Goal: Communication & Community: Connect with others

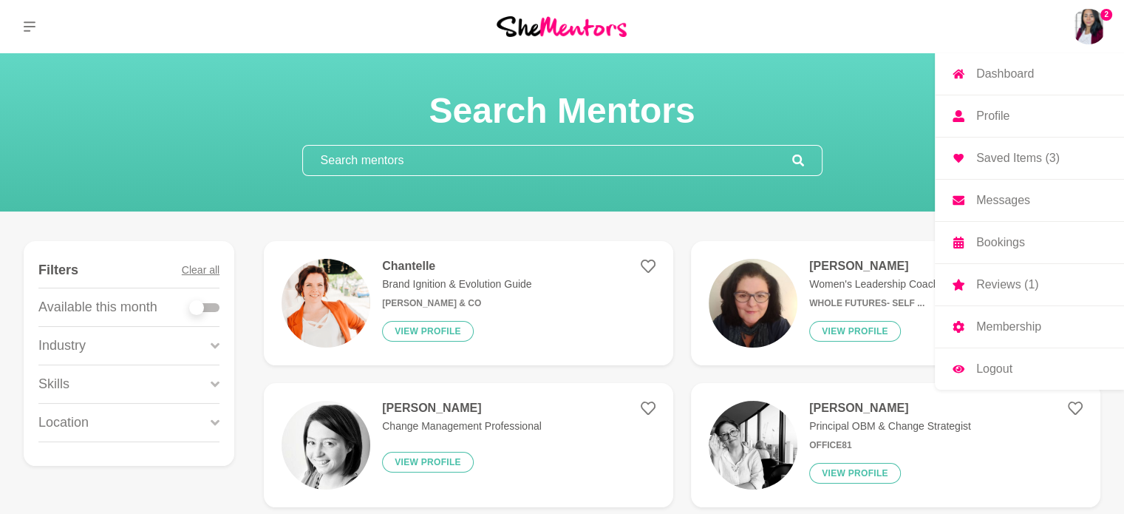
click at [1089, 23] on img at bounding box center [1088, 26] width 35 height 35
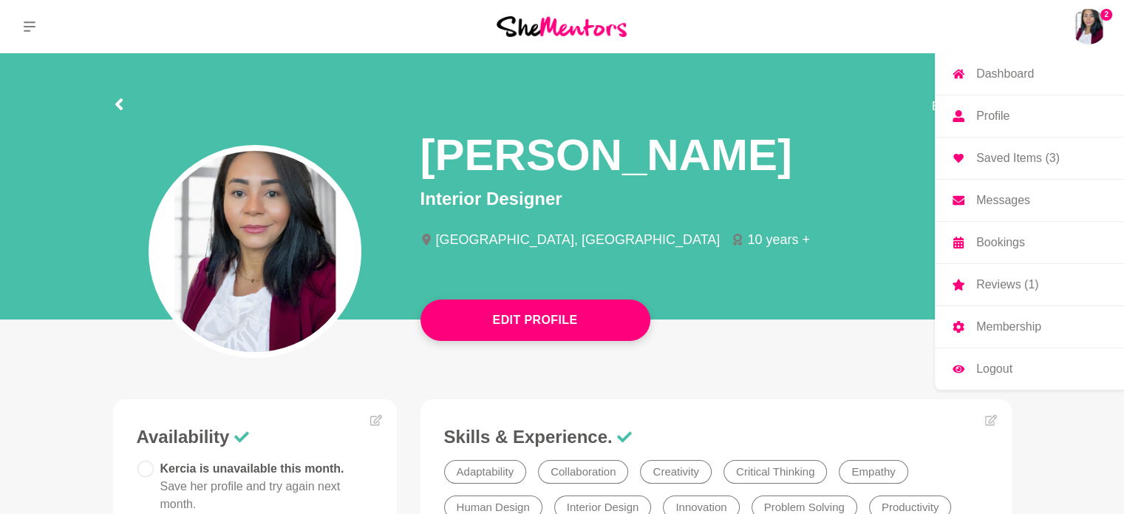
click at [1040, 156] on p "Saved Items (3)" at bounding box center [1018, 158] width 84 height 12
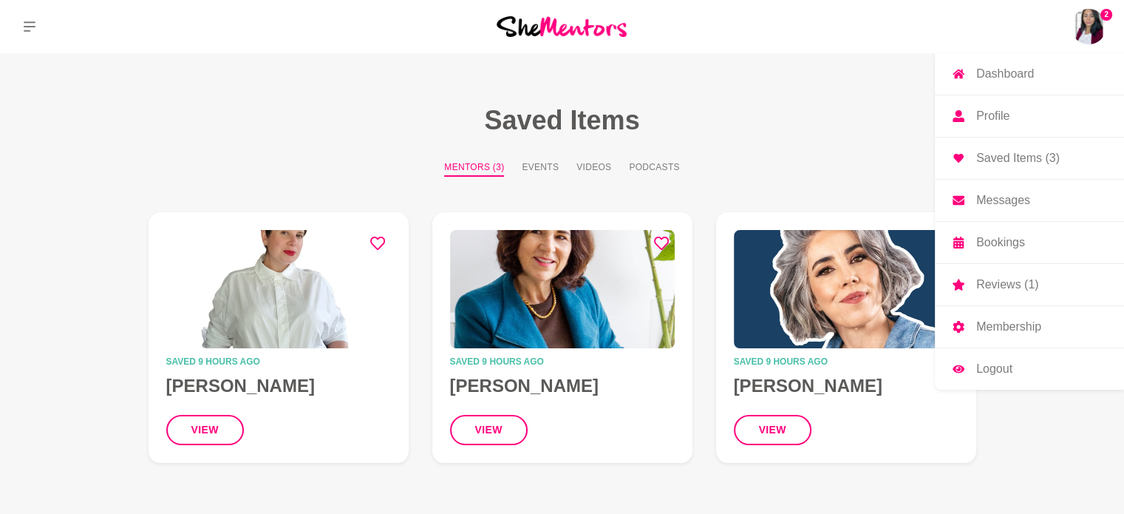
click at [1023, 279] on p "Reviews (1)" at bounding box center [1007, 285] width 62 height 12
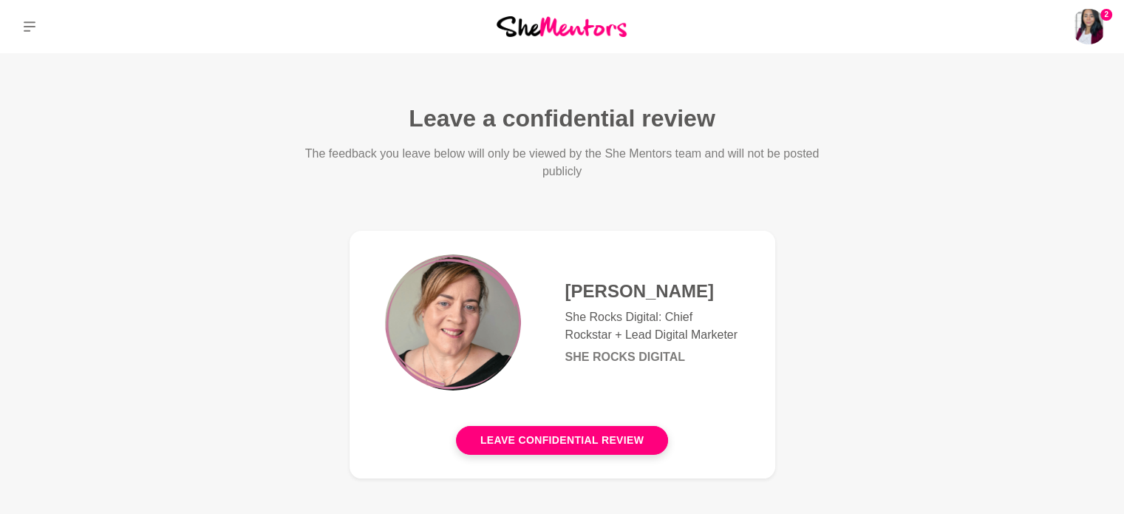
scroll to position [148, 0]
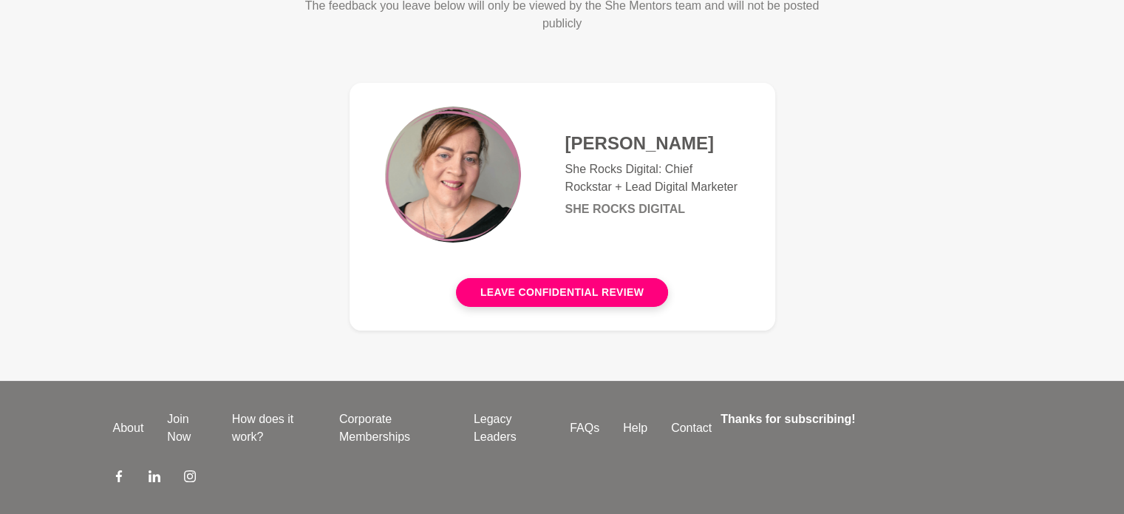
click at [650, 204] on h6 "She Rocks Digital" at bounding box center [652, 209] width 174 height 15
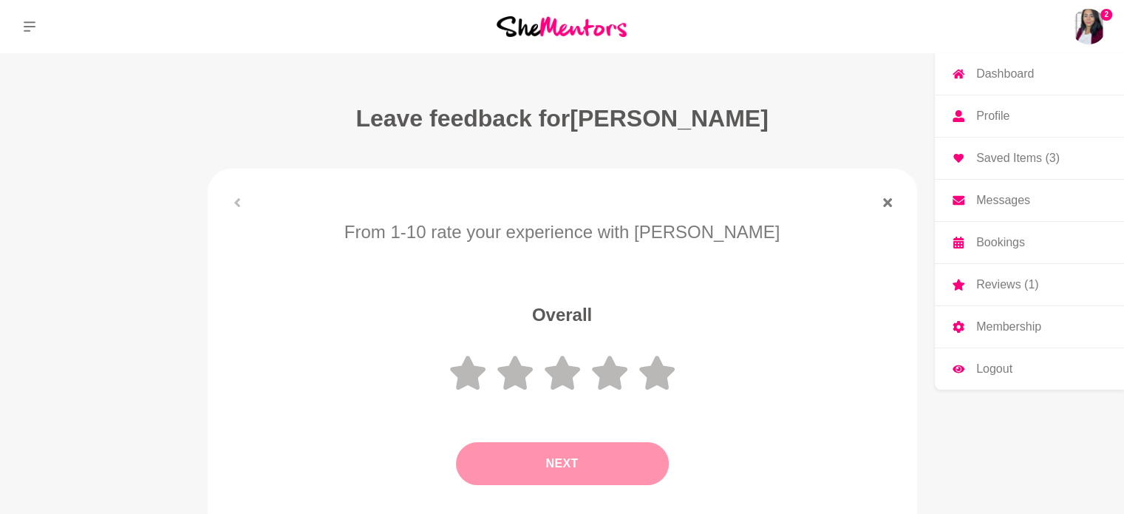
click at [1016, 202] on p "Messages" at bounding box center [1003, 200] width 54 height 12
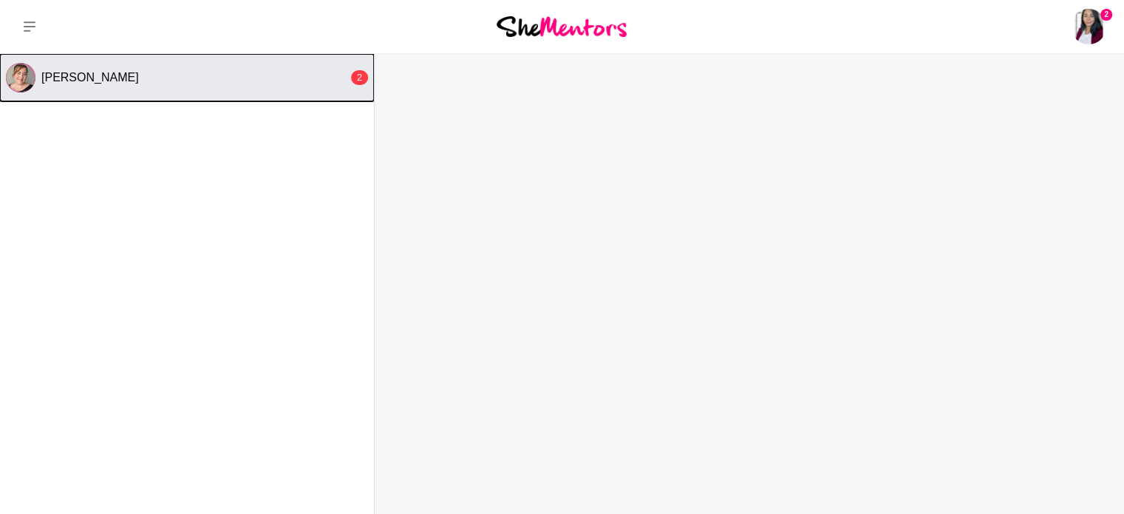
click at [284, 86] on button "Ruth Slade 2" at bounding box center [187, 77] width 374 height 47
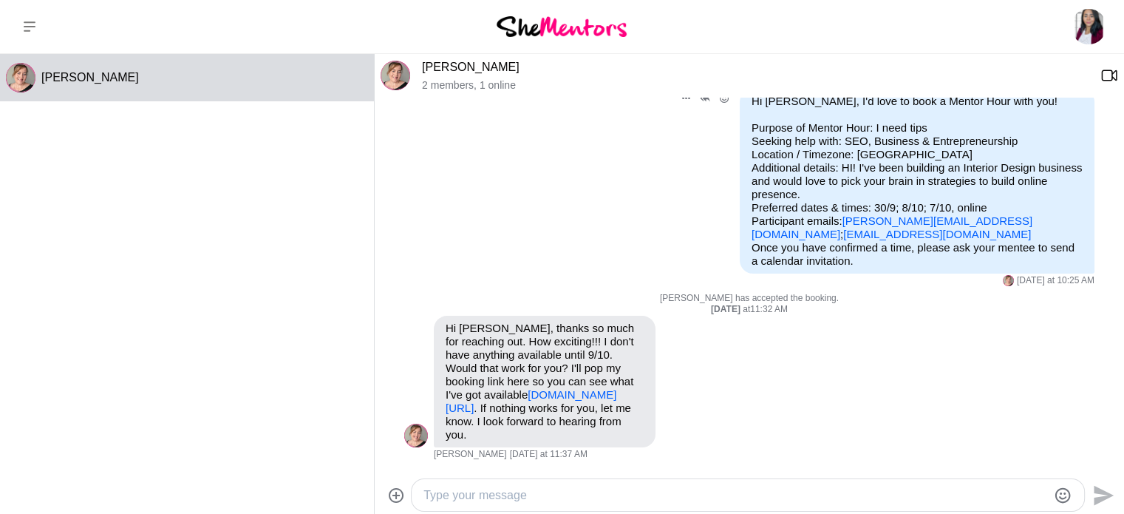
scroll to position [103, 0]
